Goal: Task Accomplishment & Management: Manage account settings

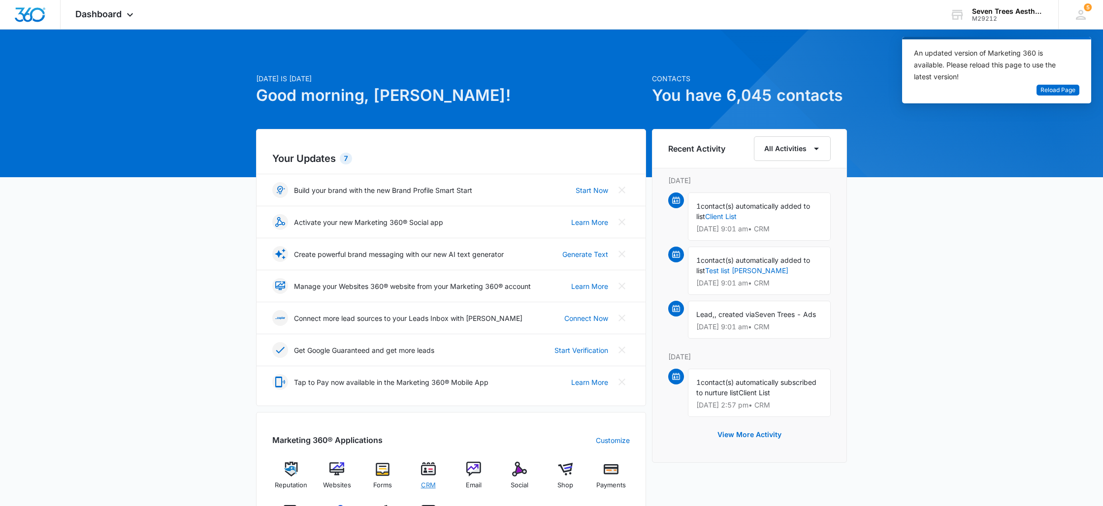
click at [426, 485] on span "CRM" at bounding box center [428, 486] width 15 height 10
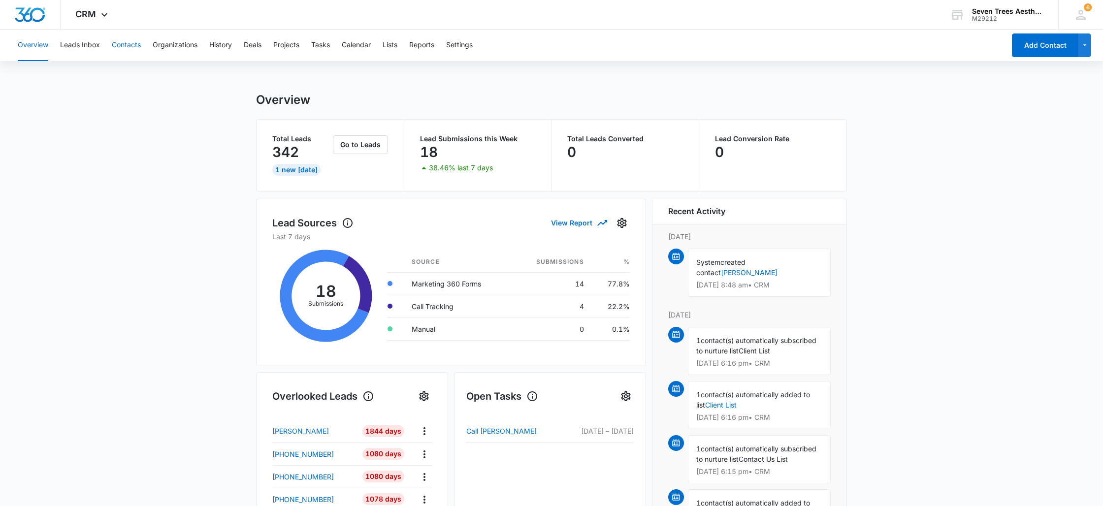
click at [131, 32] on button "Contacts" at bounding box center [126, 46] width 29 height 32
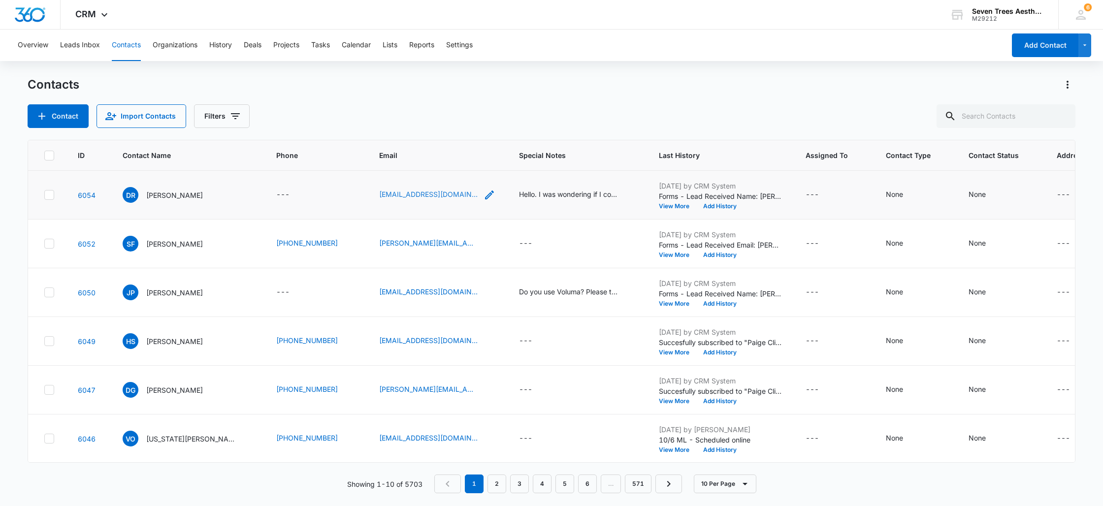
scroll to position [32, 0]
click at [559, 194] on div "Hello. I was wondering if I could get a quote for your micro needling. I know i…" at bounding box center [568, 194] width 98 height 10
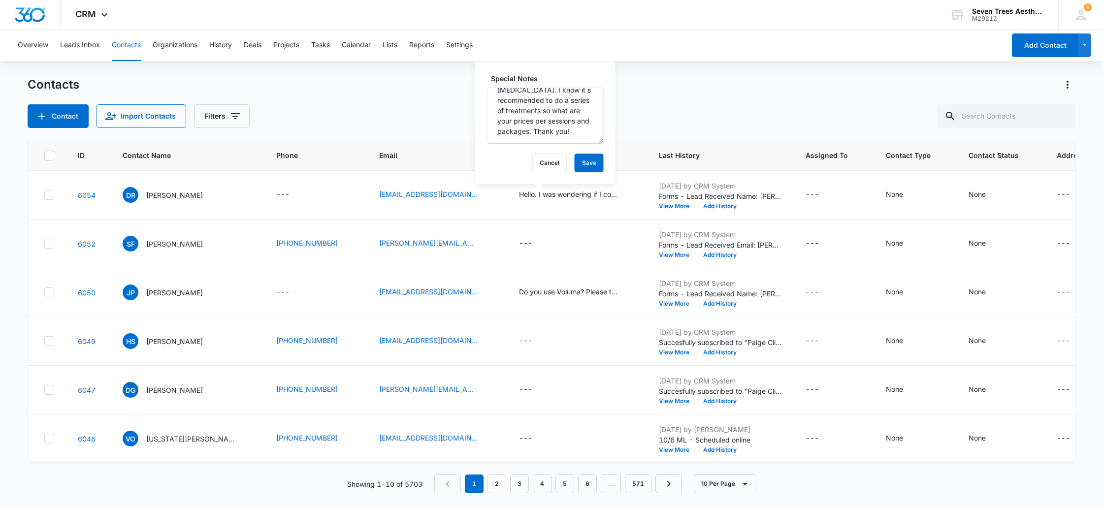
scroll to position [44, 0]
click at [346, 93] on div "Contacts Contact Import Contacts Filters" at bounding box center [552, 102] width 1048 height 51
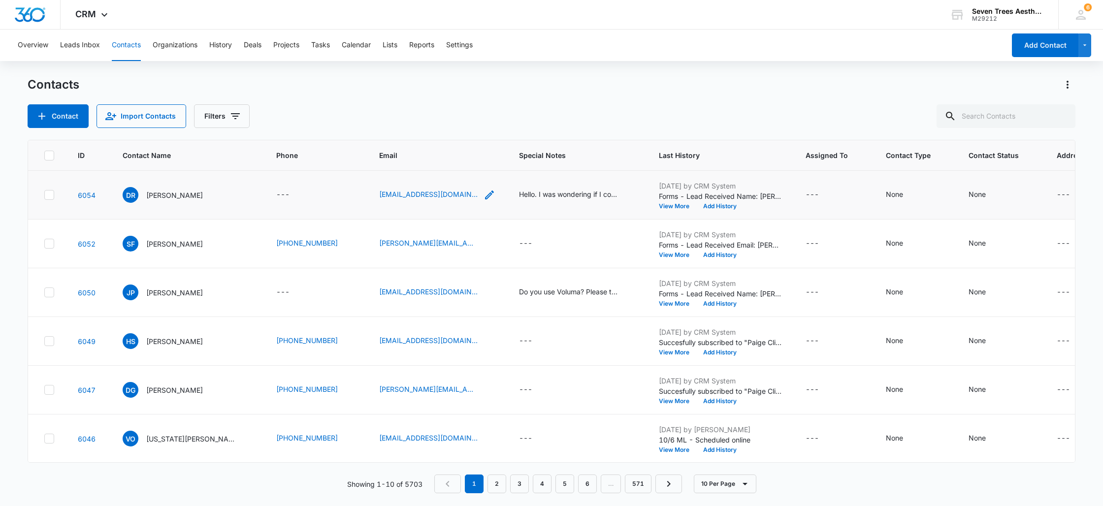
click at [483, 195] on icon "Email - deniserinehart00@gmail.com - Select to Edit Field" at bounding box center [489, 195] width 12 height 12
drag, startPoint x: 356, startPoint y: 128, endPoint x: 447, endPoint y: 128, distance: 90.6
click at [447, 128] on input "deniserinehart00@gmail.com" at bounding box center [413, 132] width 124 height 24
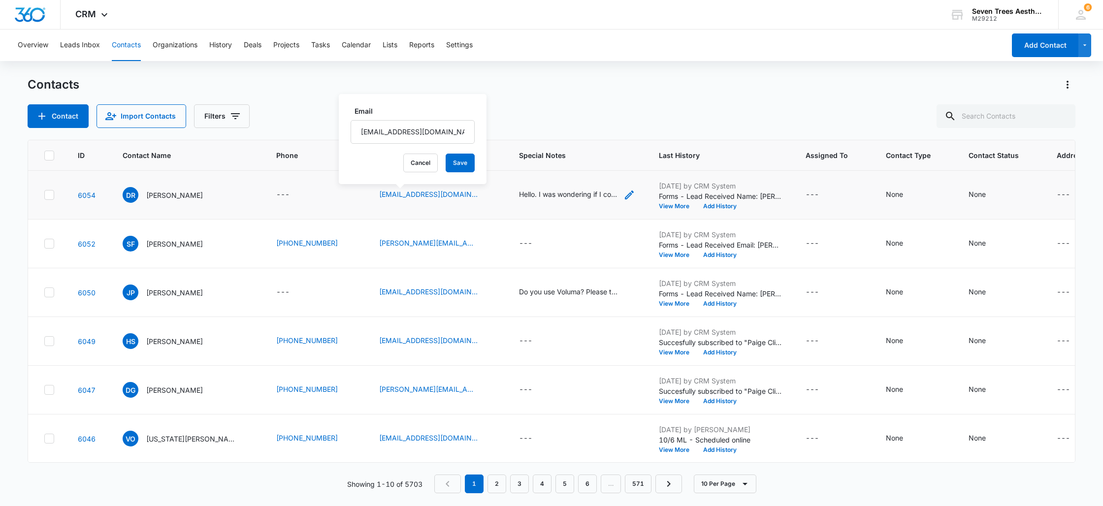
click at [536, 193] on div "Hello. I was wondering if I could get a quote for your micro needling. I know i…" at bounding box center [568, 194] width 98 height 10
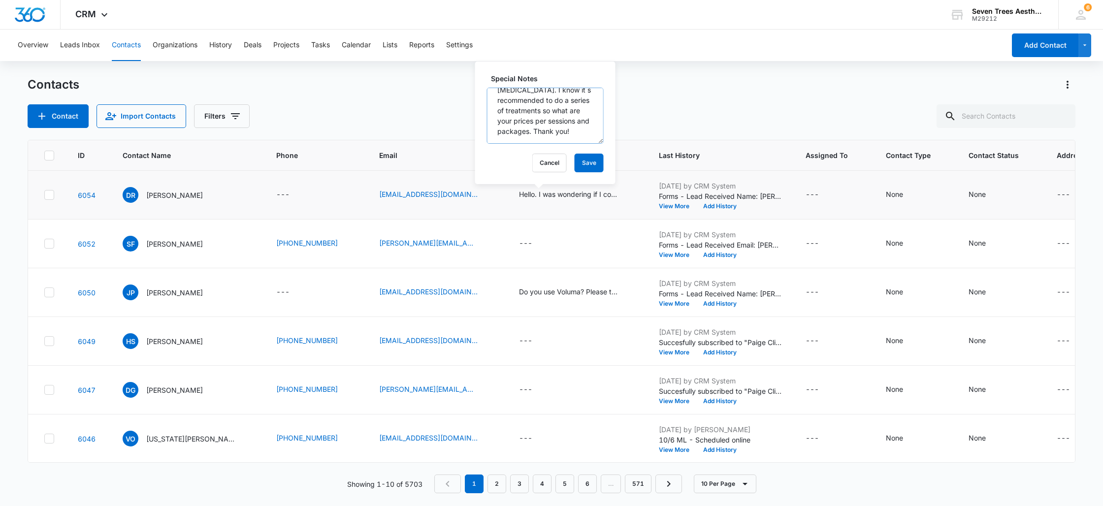
scroll to position [52, 0]
